Goal: Book appointment/travel/reservation

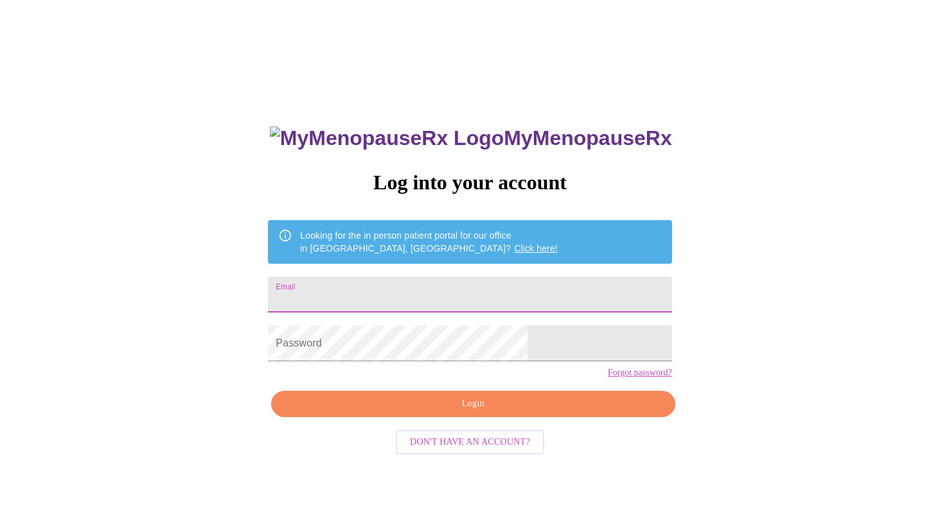
type input "[EMAIL_ADDRESS][DOMAIN_NAME]"
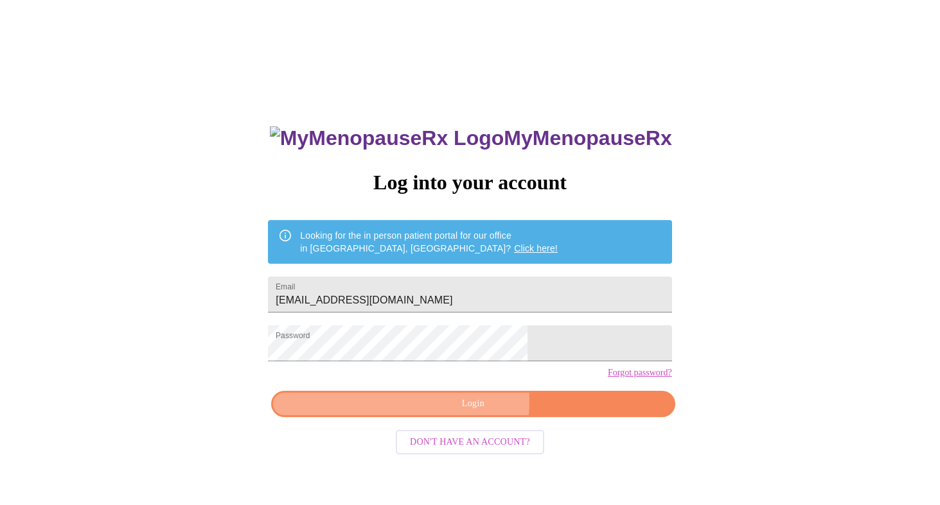
click at [457, 412] on span "Login" at bounding box center [473, 404] width 374 height 16
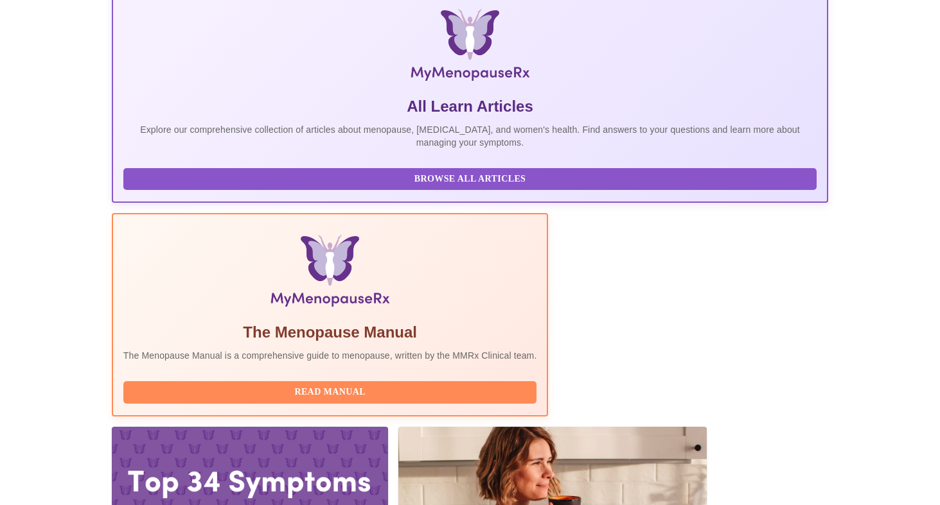
scroll to position [197, 0]
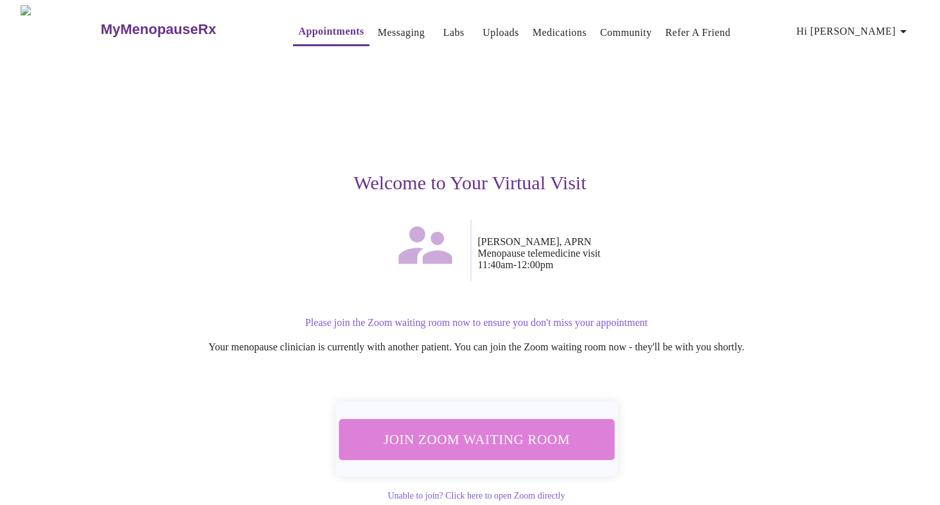
click at [496, 435] on span "Join Zoom Waiting Room" at bounding box center [475, 440] width 241 height 24
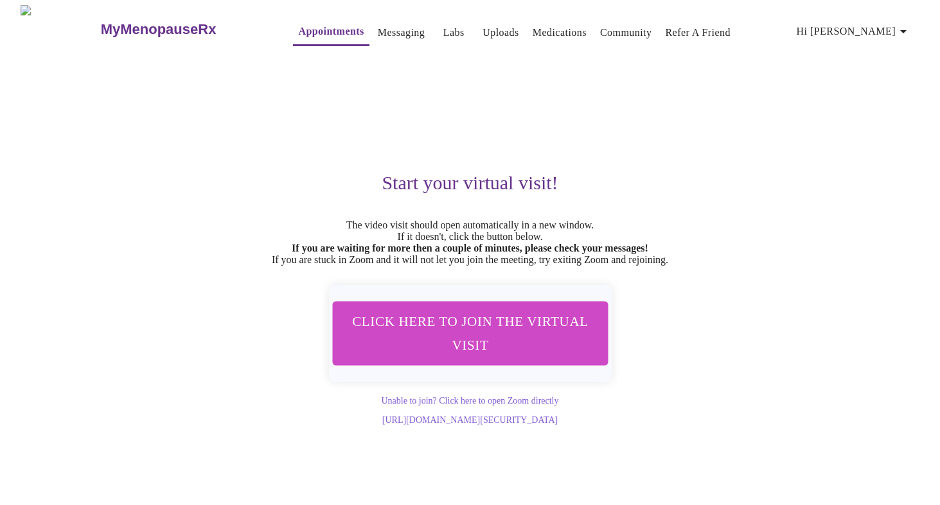
click at [298, 24] on link "Appointments" at bounding box center [331, 31] width 66 height 18
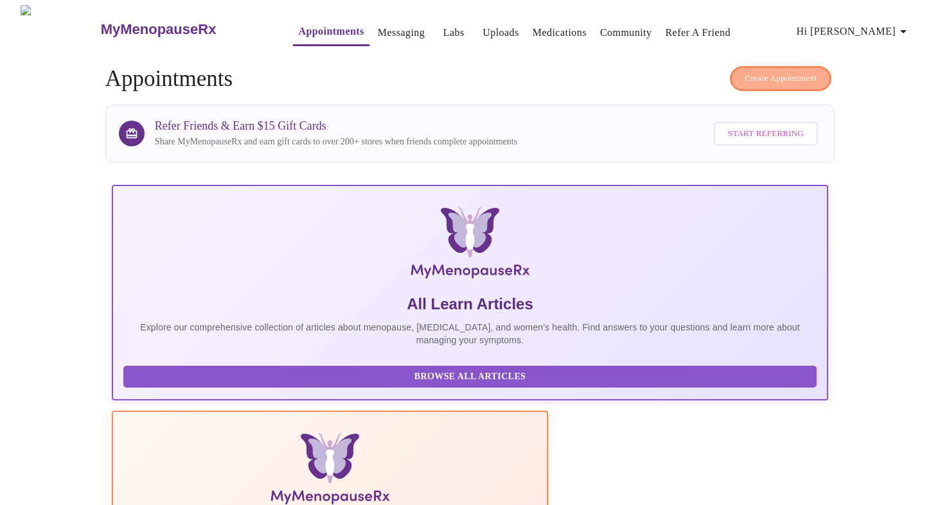
click at [764, 77] on span "Create Appointment" at bounding box center [780, 78] width 72 height 15
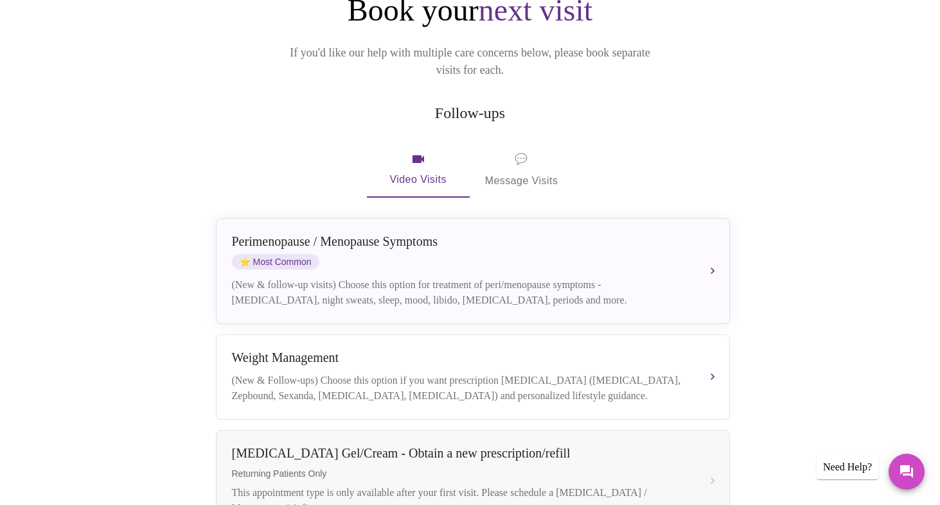
scroll to position [192, 0]
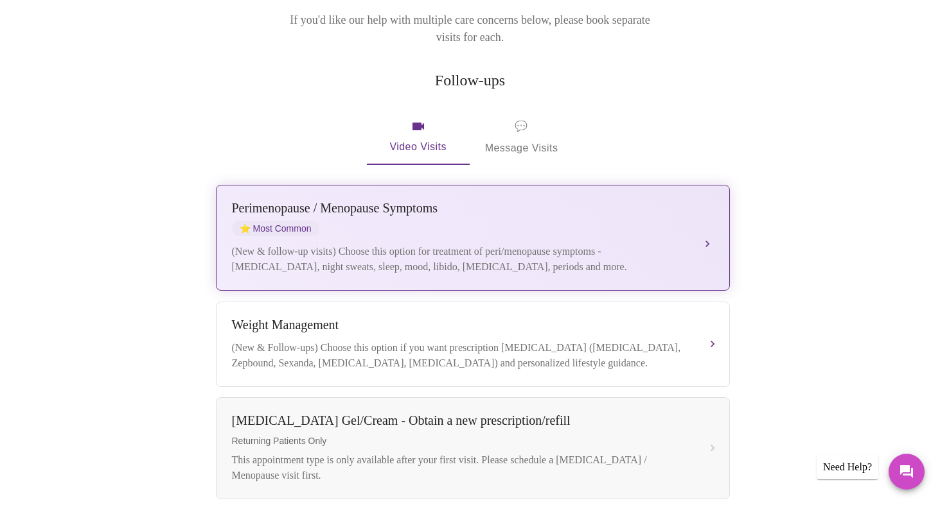
click at [459, 221] on div "[MEDICAL_DATA] / Menopause Symptoms ⭐ Most Common (New & follow-up visits) Choo…" at bounding box center [473, 238] width 482 height 74
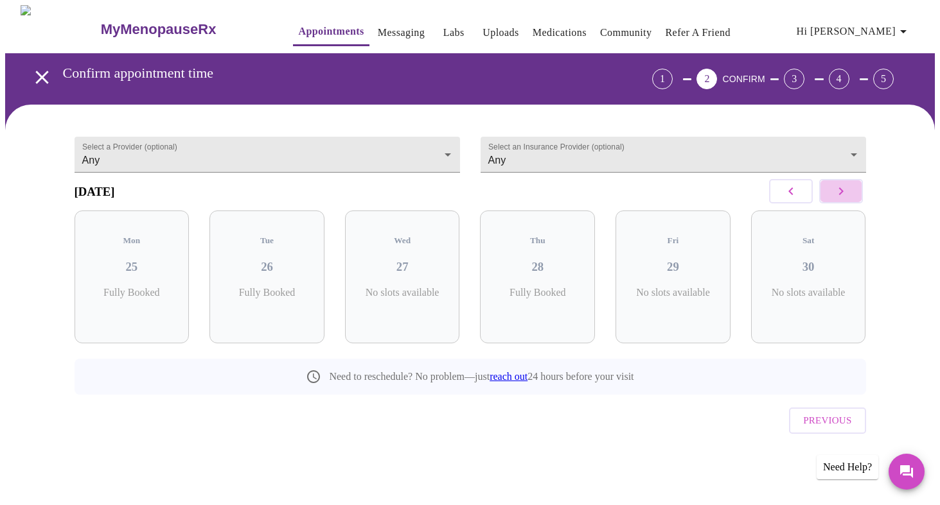
click at [839, 193] on icon "button" at bounding box center [840, 191] width 15 height 15
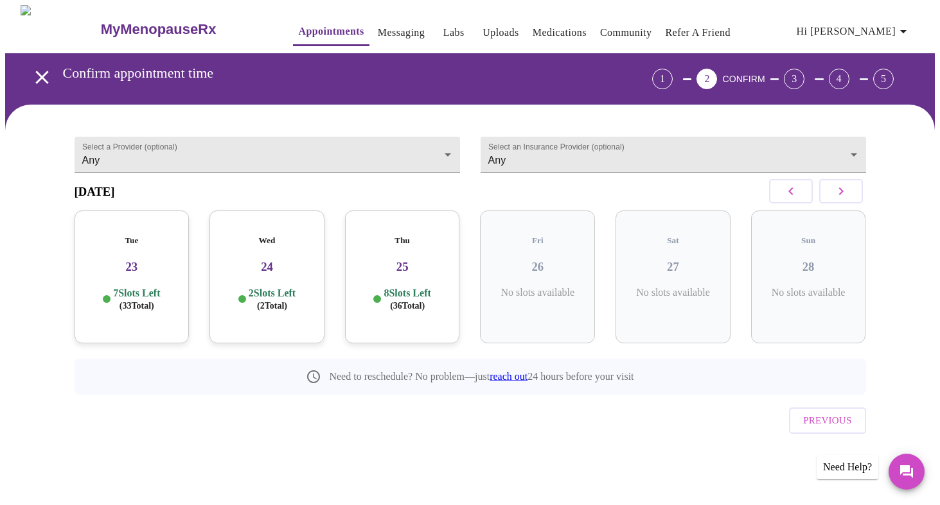
click at [839, 193] on icon "button" at bounding box center [840, 191] width 15 height 15
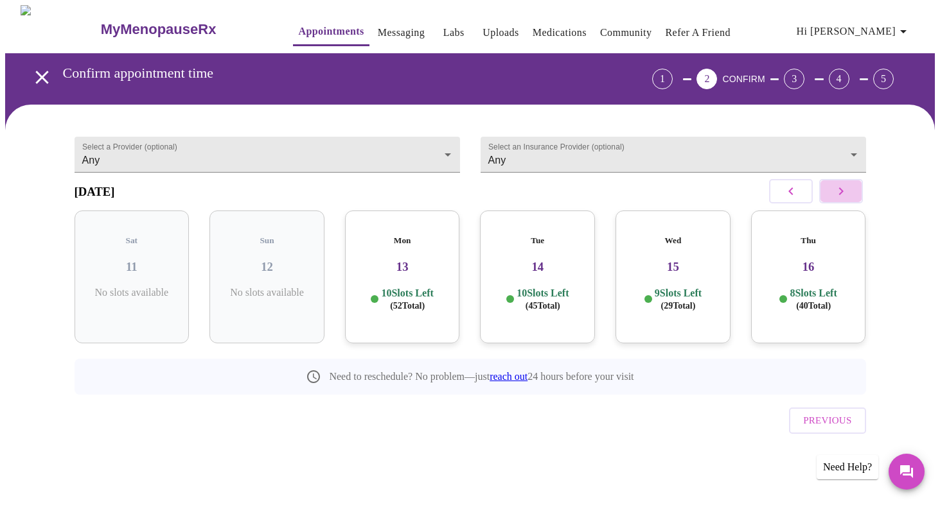
click at [839, 193] on icon "button" at bounding box center [840, 191] width 15 height 15
click at [548, 260] on h3 "20" at bounding box center [537, 267] width 94 height 14
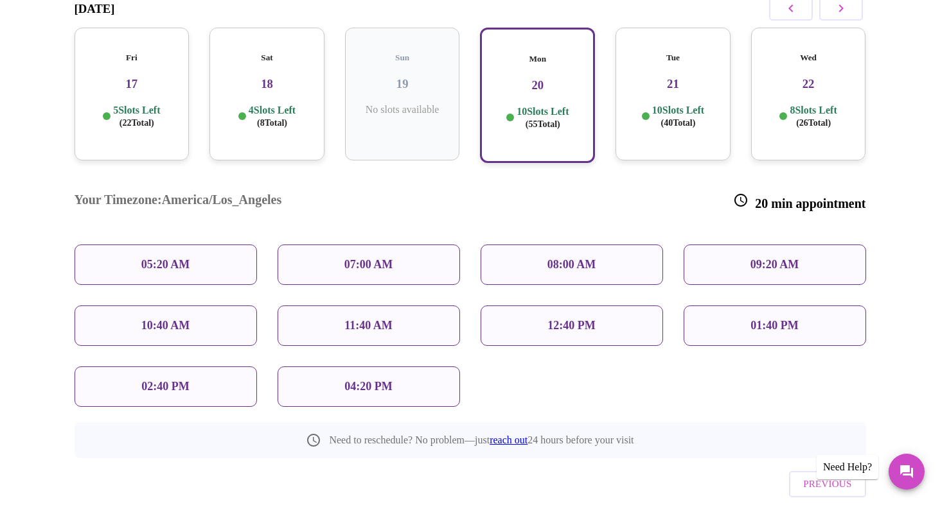
scroll to position [187, 0]
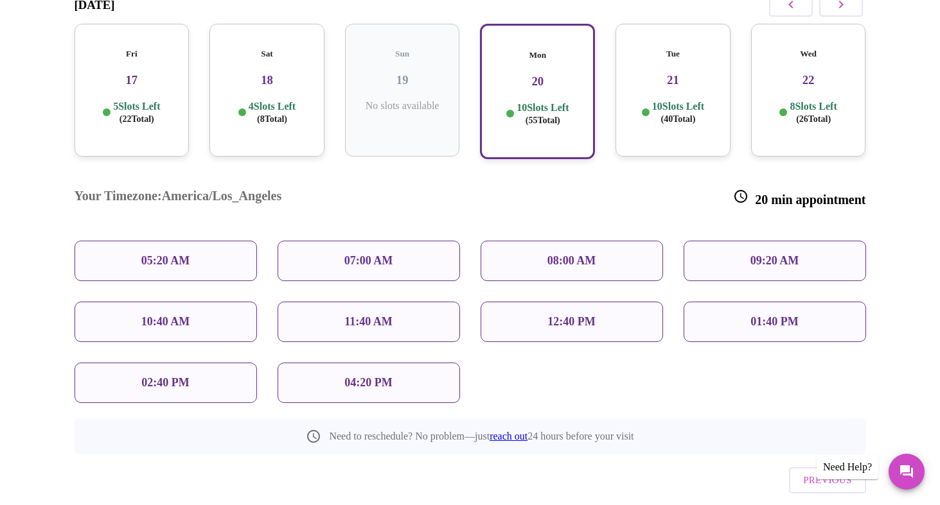
click at [760, 315] on p "01:40 PM" at bounding box center [774, 321] width 48 height 13
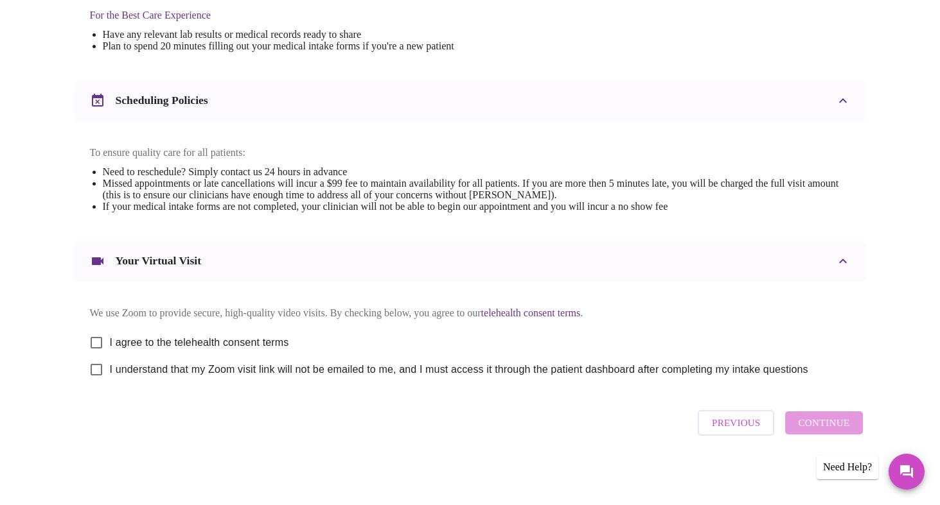
scroll to position [425, 0]
click at [821, 423] on div "Previous Continue" at bounding box center [779, 423] width 171 height 39
click at [161, 335] on span "I agree to the telehealth consent terms" at bounding box center [199, 342] width 179 height 15
click at [110, 335] on input "I agree to the telehealth consent terms" at bounding box center [96, 342] width 27 height 27
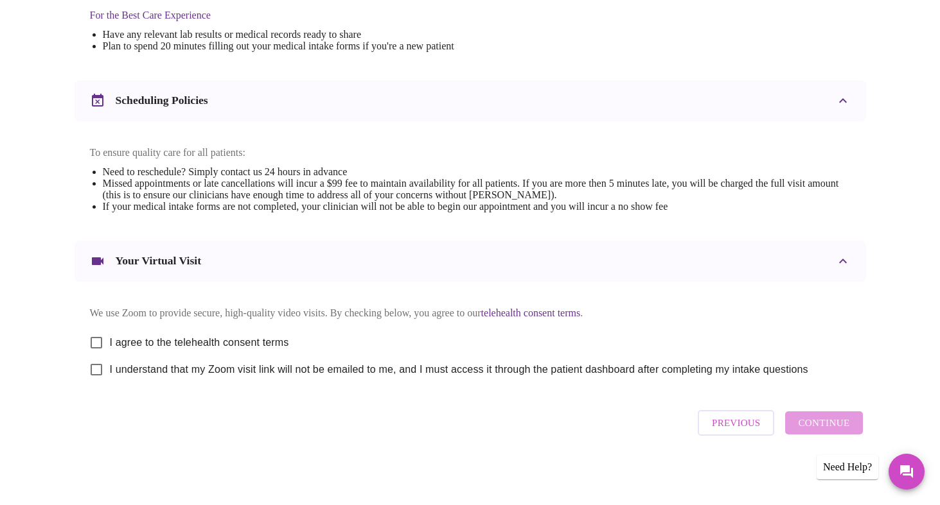
checkbox input "true"
click at [146, 369] on span "I understand that my Zoom visit link will not be emailed to me, and I must acce…" at bounding box center [459, 369] width 698 height 15
click at [110, 369] on input "I understand that my Zoom visit link will not be emailed to me, and I must acce…" at bounding box center [96, 369] width 27 height 27
checkbox input "true"
click at [800, 430] on span "Continue" at bounding box center [823, 423] width 51 height 17
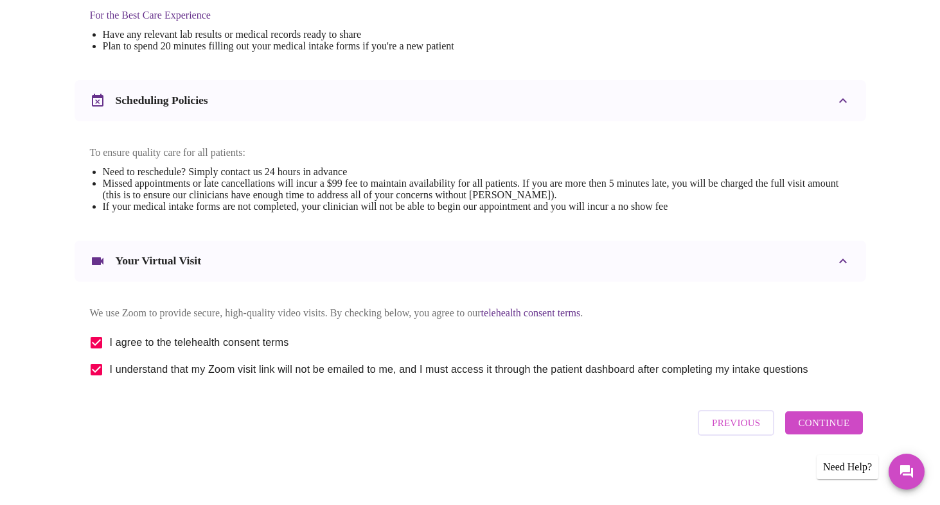
scroll to position [41, 0]
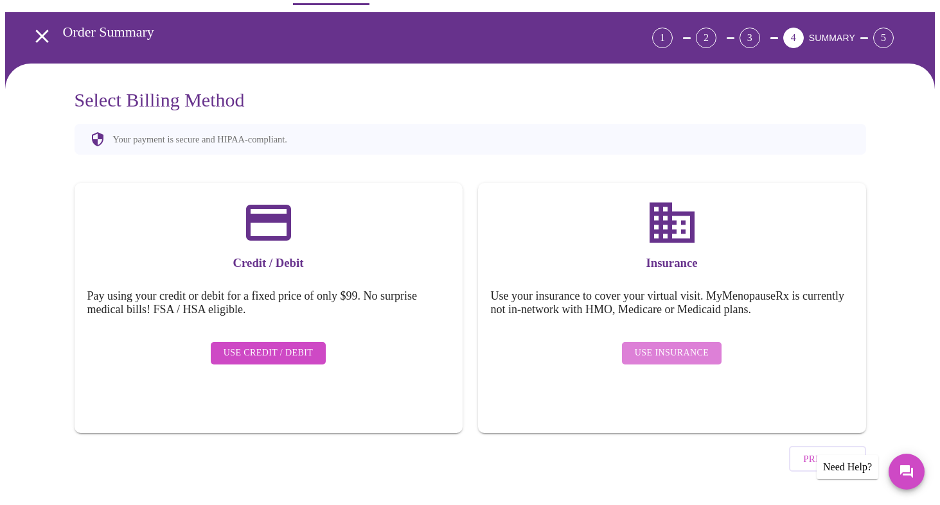
click at [675, 346] on span "Use Insurance" at bounding box center [672, 354] width 74 height 16
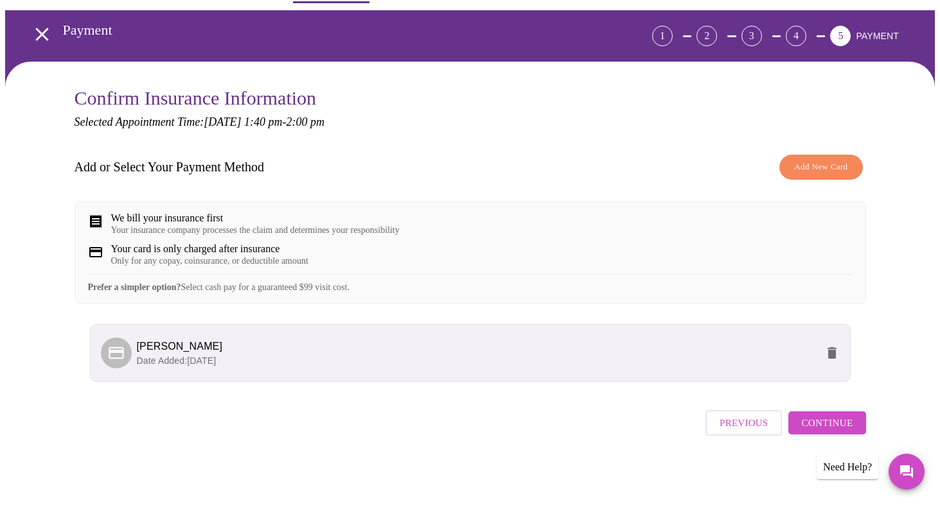
scroll to position [53, 0]
click at [366, 353] on span "[PERSON_NAME]" at bounding box center [476, 346] width 679 height 15
click at [150, 352] on span "[PERSON_NAME]" at bounding box center [180, 346] width 86 height 11
click at [822, 431] on span "Continue" at bounding box center [826, 423] width 51 height 17
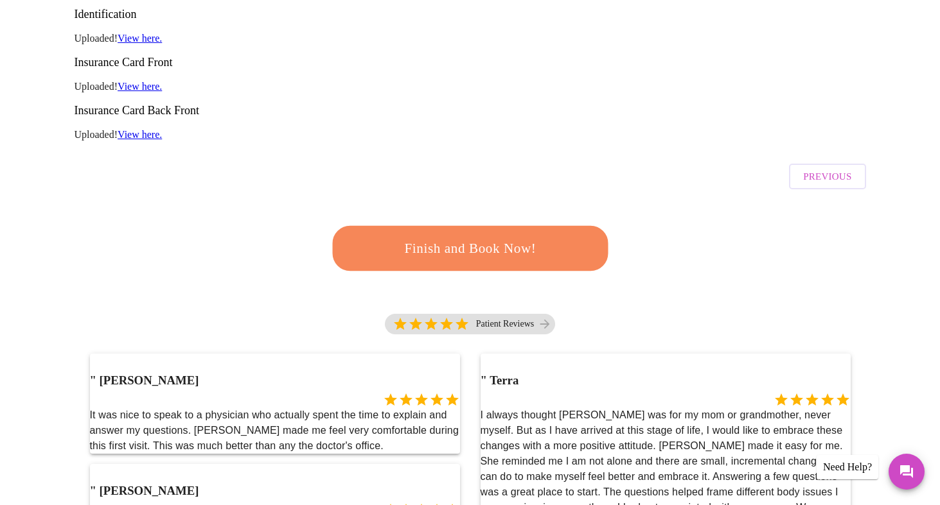
scroll to position [256, 0]
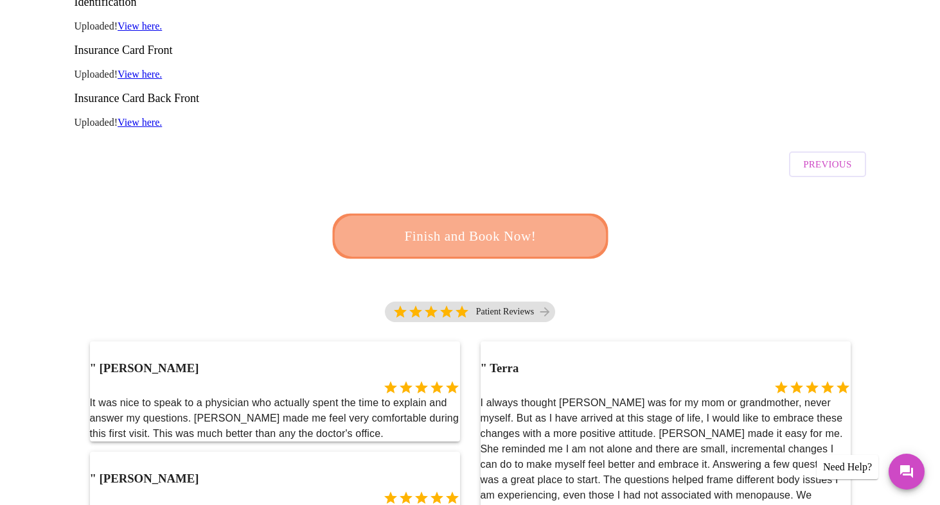
click at [484, 225] on span "Finish and Book Now!" at bounding box center [470, 237] width 238 height 24
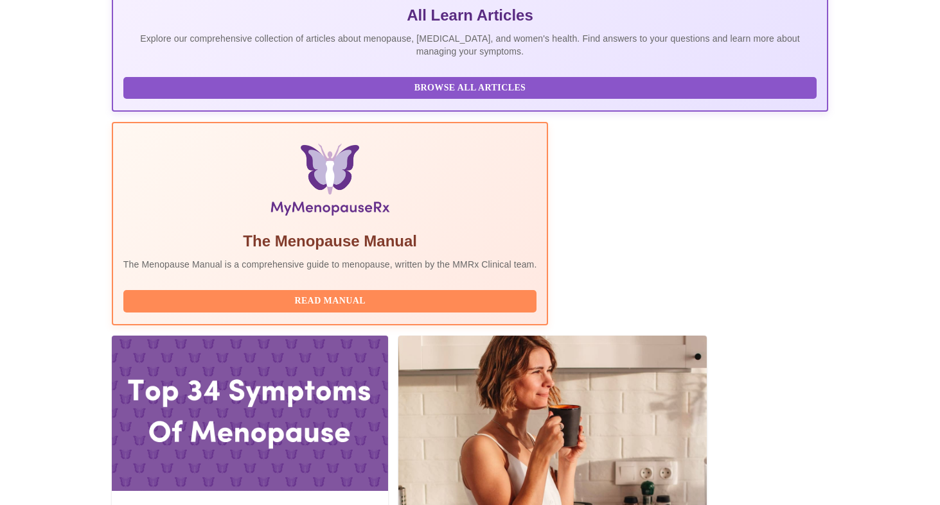
scroll to position [288, 0]
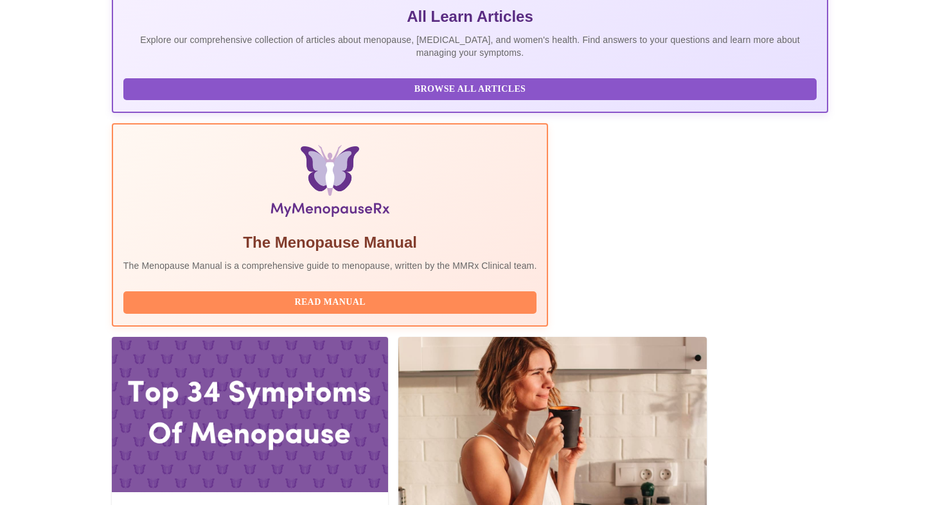
drag, startPoint x: 297, startPoint y: 235, endPoint x: 204, endPoint y: 231, distance: 92.6
drag, startPoint x: 401, startPoint y: 232, endPoint x: 205, endPoint y: 233, distance: 196.5
copy h3 "[PERSON_NAME], DNP, APRN, FNP-C"
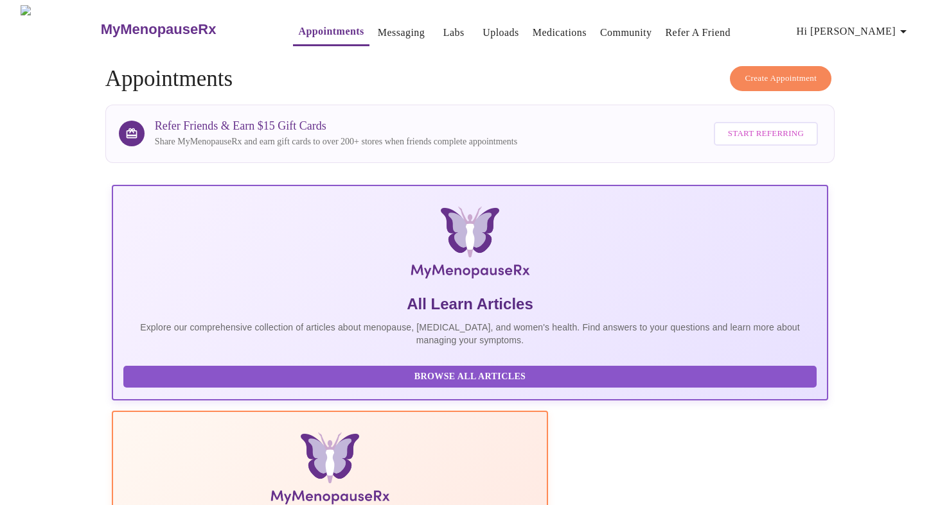
scroll to position [0, 0]
click at [378, 33] on link "Messaging" at bounding box center [401, 33] width 47 height 18
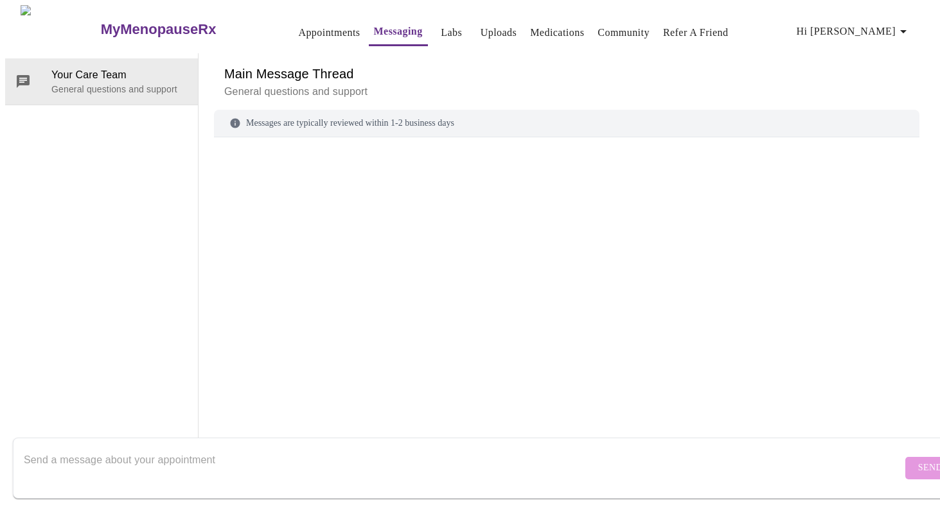
click at [441, 27] on link "Labs" at bounding box center [451, 33] width 21 height 18
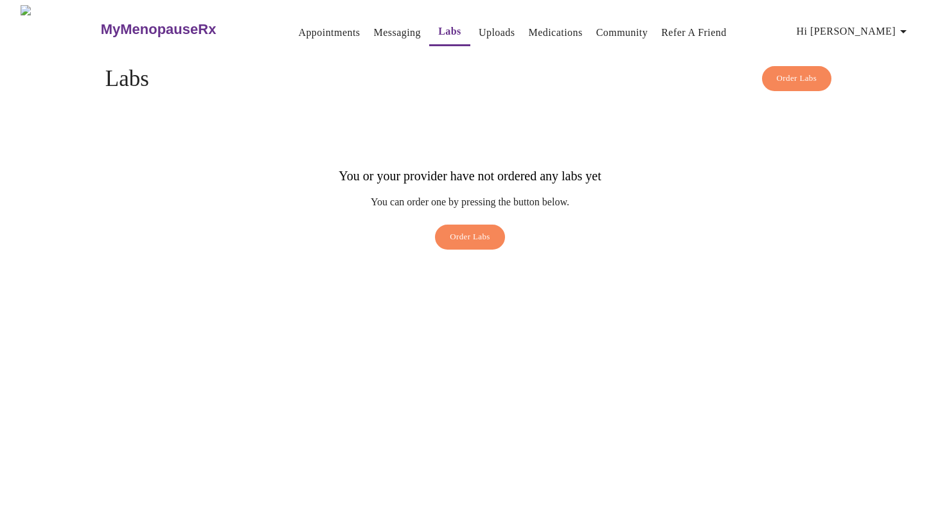
click at [478, 24] on link "Uploads" at bounding box center [496, 33] width 37 height 18
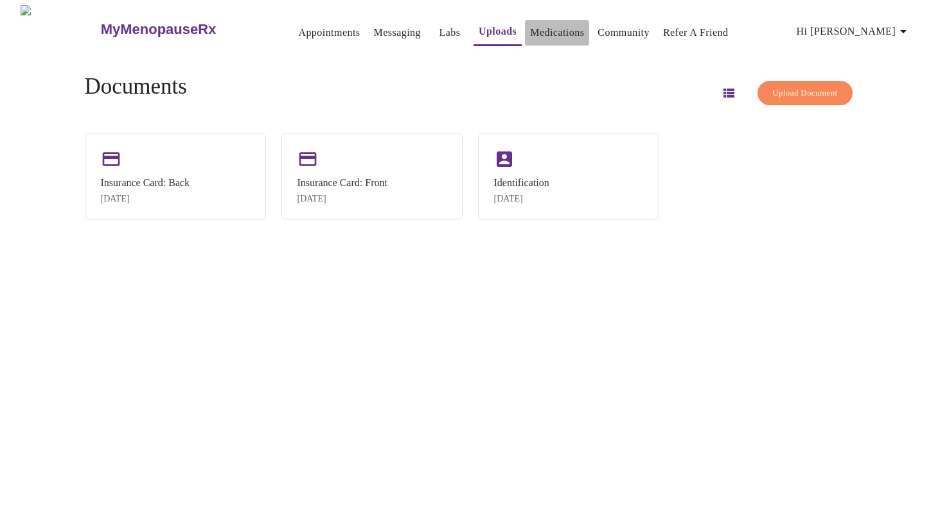
click at [535, 24] on link "Medications" at bounding box center [557, 33] width 54 height 18
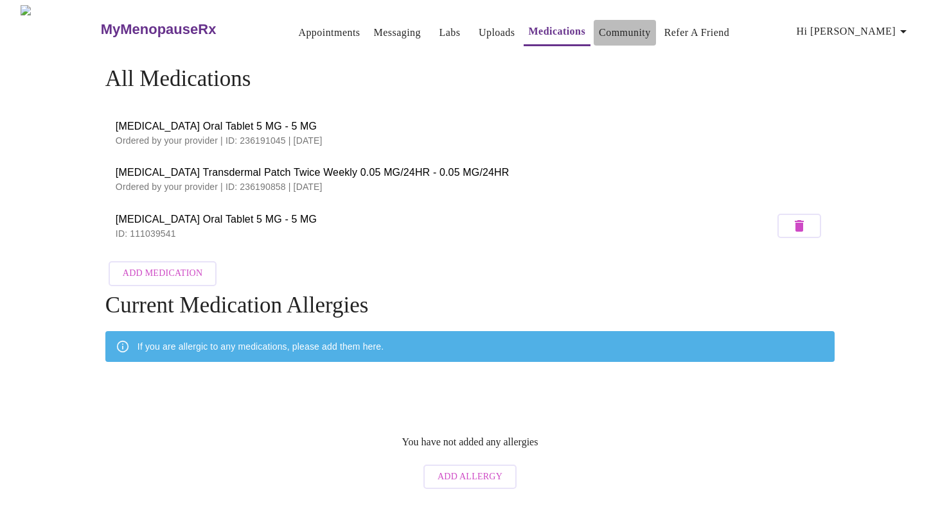
click at [602, 31] on link "Community" at bounding box center [625, 33] width 52 height 18
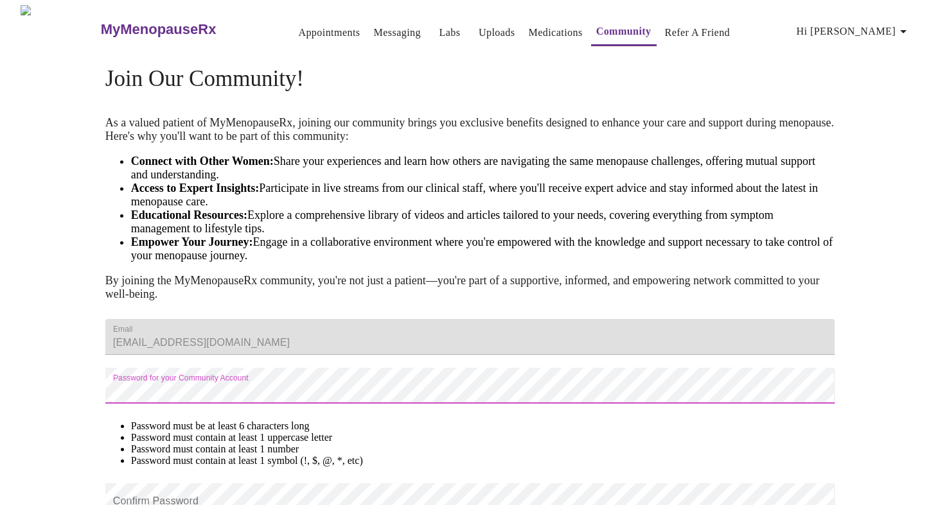
click at [299, 24] on link "Appointments" at bounding box center [329, 33] width 62 height 18
